Goal: Transaction & Acquisition: Purchase product/service

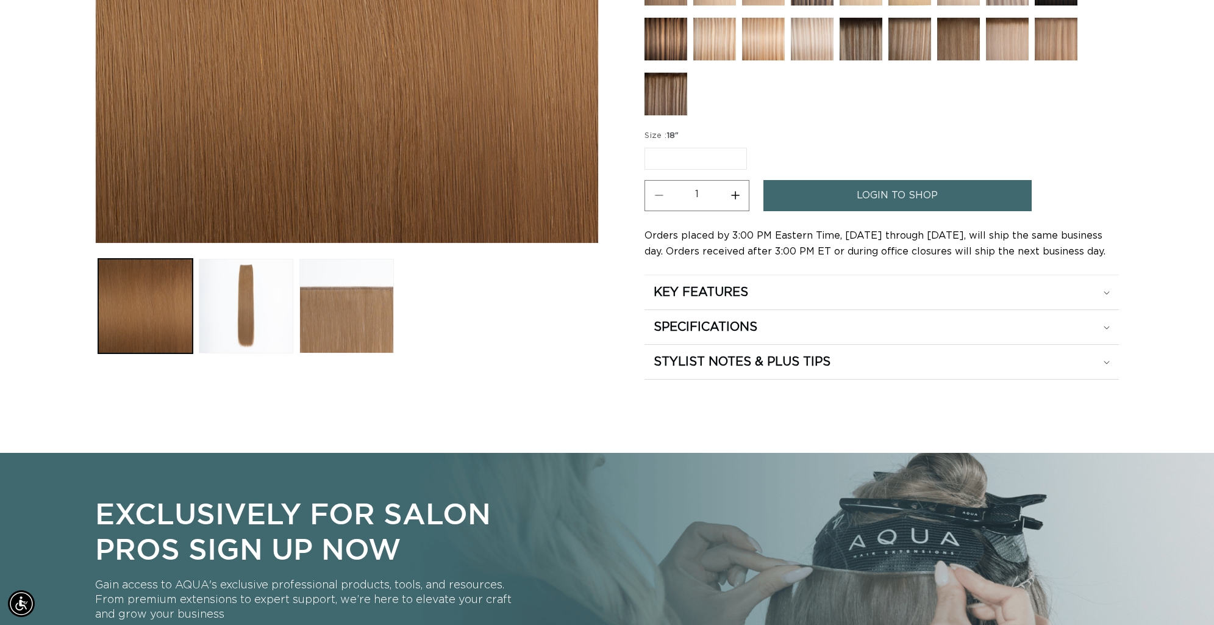
scroll to position [0, 1084]
click at [925, 194] on span "login to shop" at bounding box center [897, 195] width 81 height 31
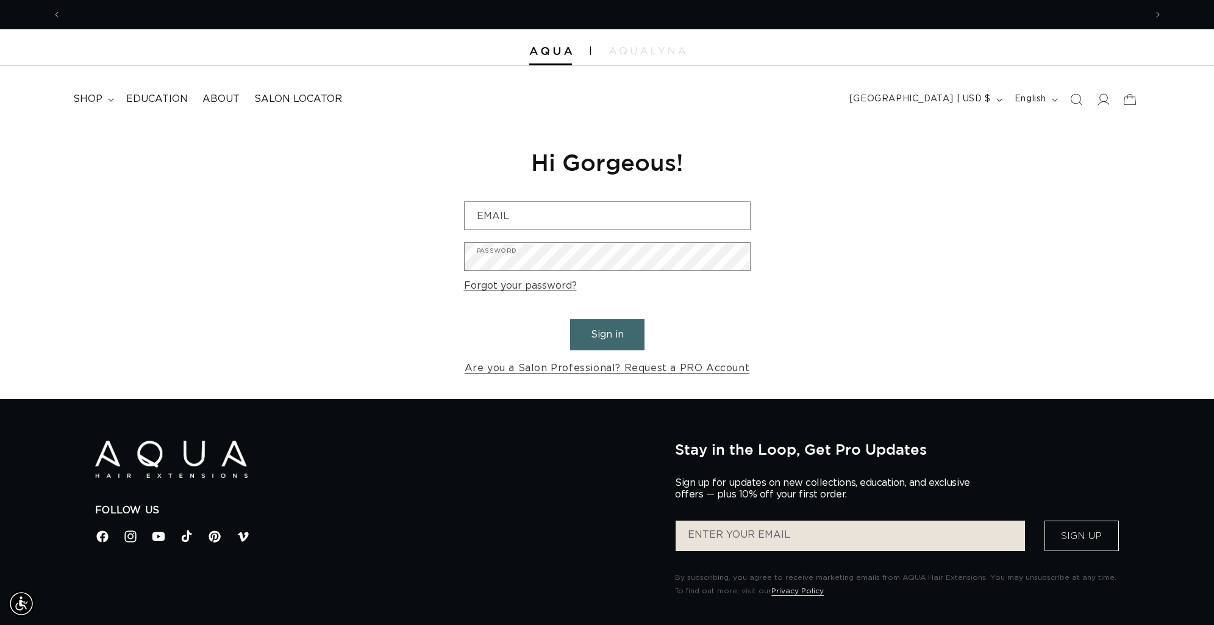
scroll to position [0, 1084]
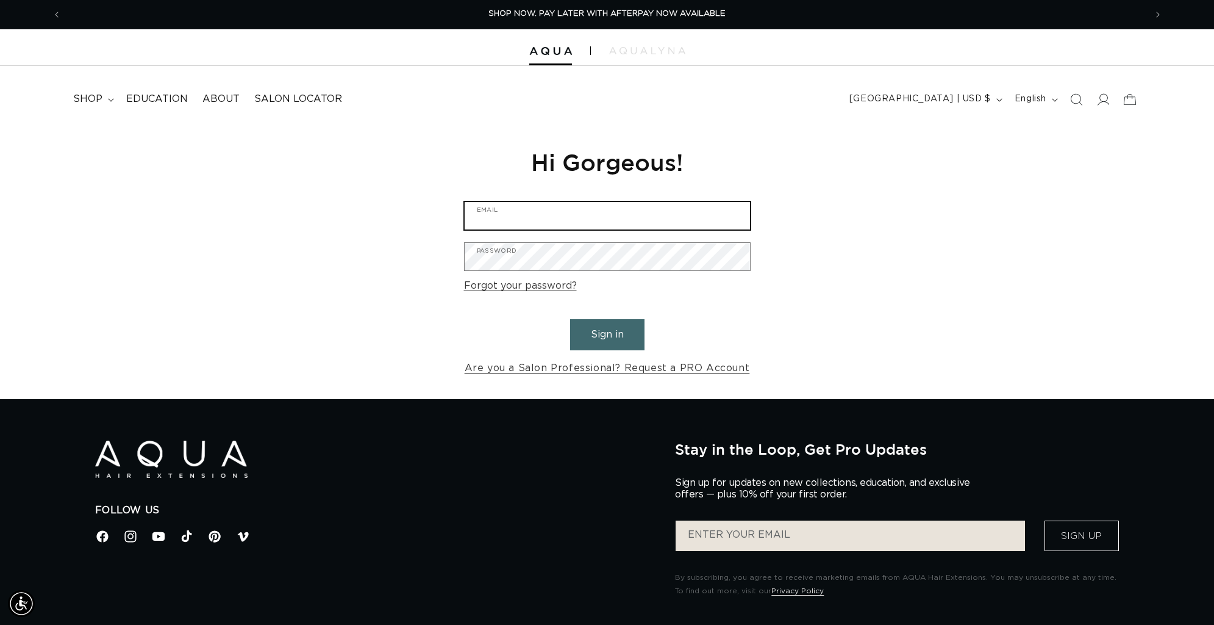
click at [528, 218] on input "Email" at bounding box center [607, 215] width 285 height 27
type input "appointments@salonash.com"
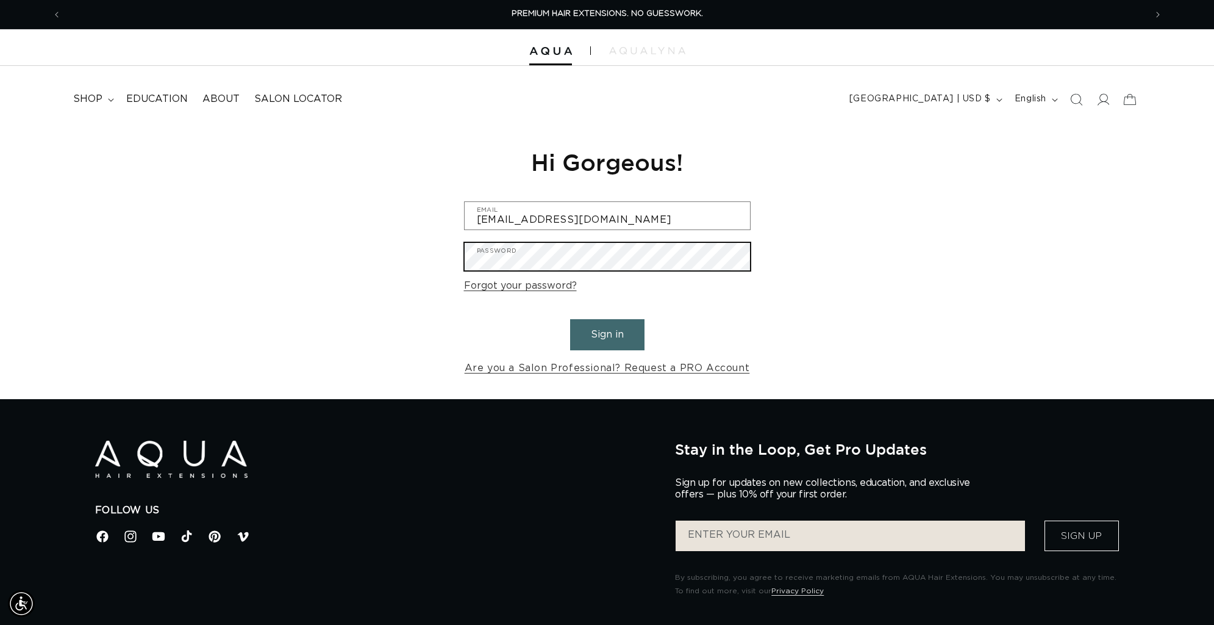
click at [570, 319] on button "Sign in" at bounding box center [607, 334] width 74 height 31
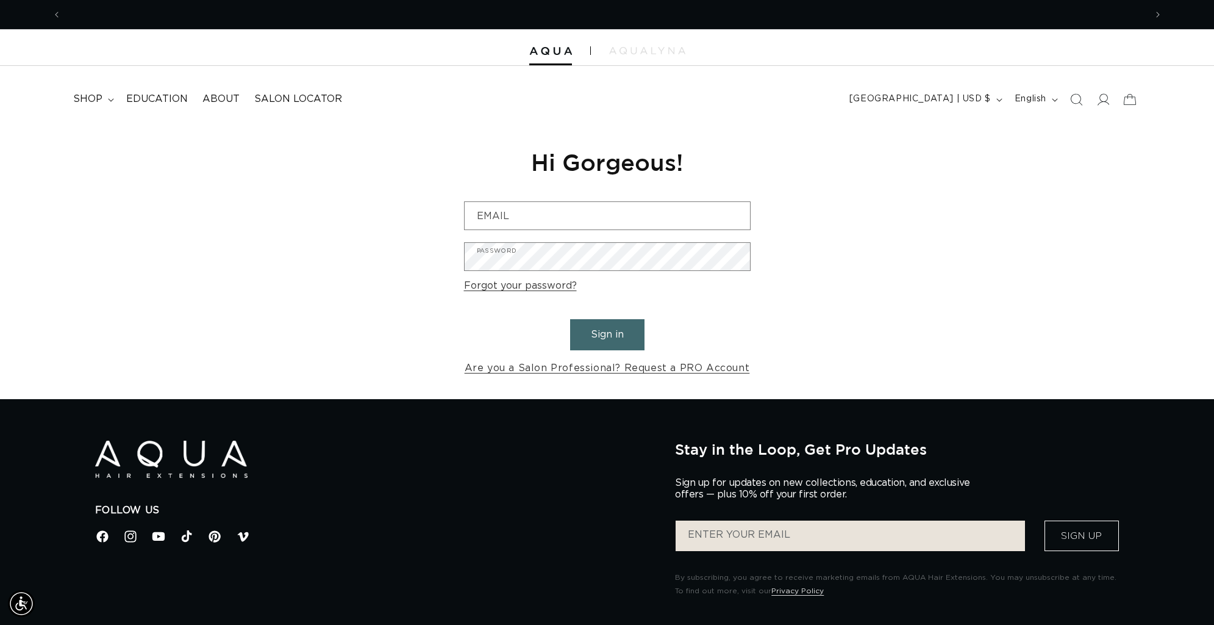
scroll to position [0, 1084]
click at [90, 98] on span "shop" at bounding box center [87, 99] width 29 height 13
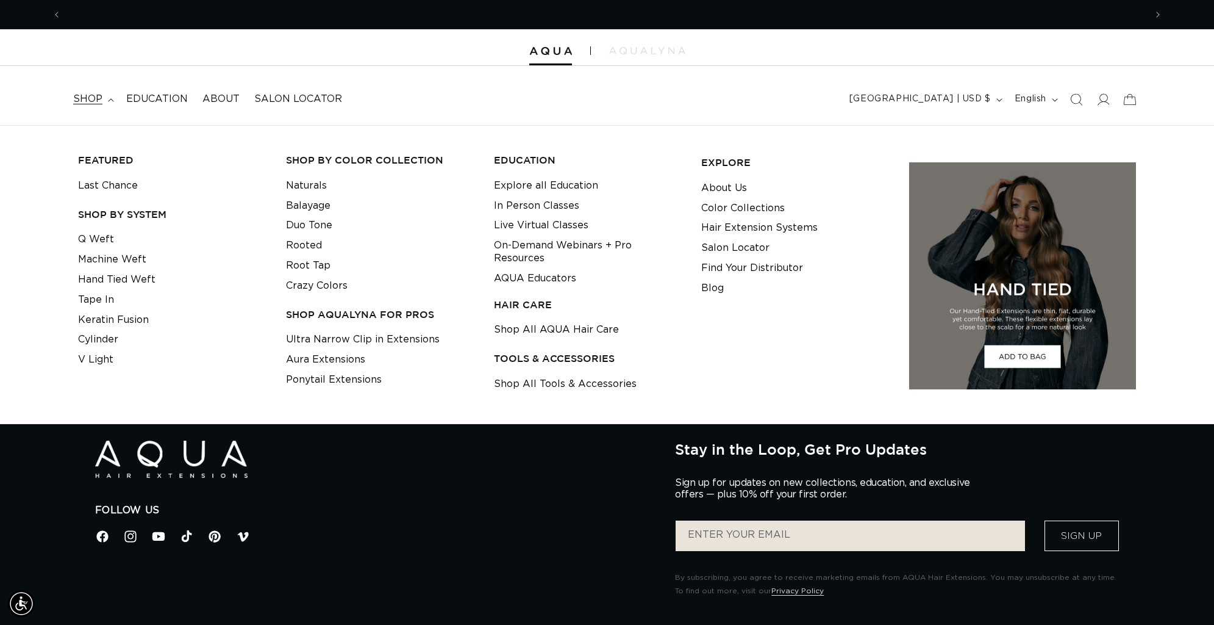
scroll to position [0, 2169]
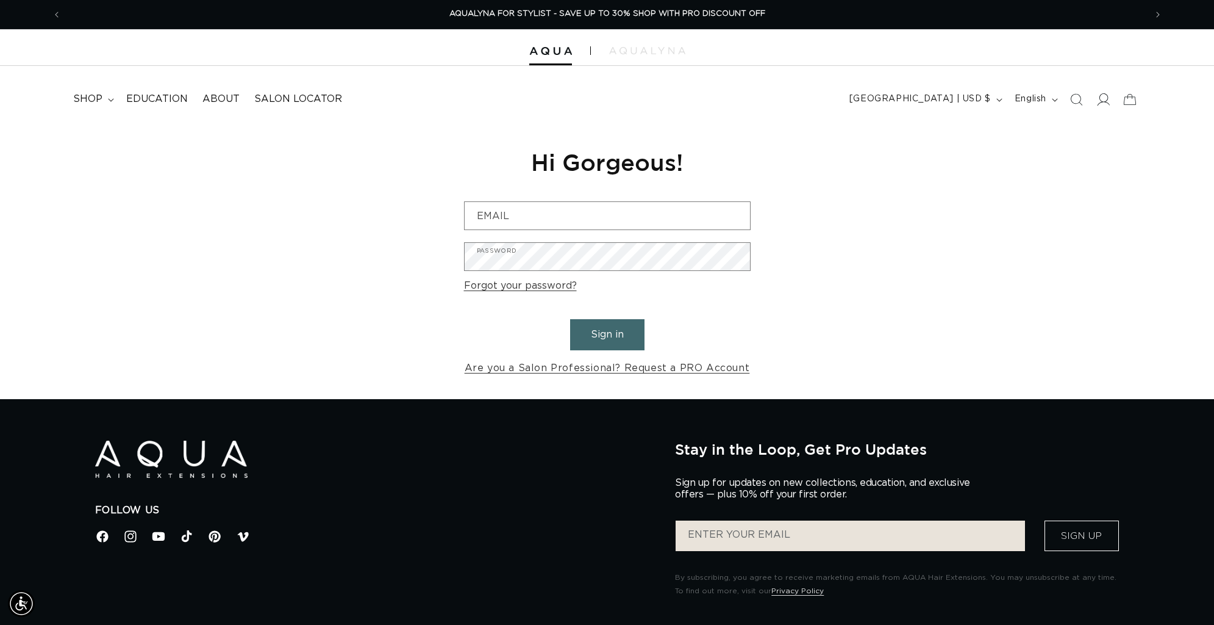
click at [1106, 99] on icon at bounding box center [1103, 99] width 13 height 13
